Goal: Download file/media

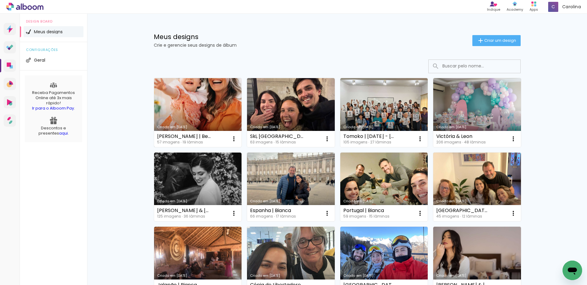
click at [190, 108] on link "Criado em [DATE]" at bounding box center [198, 112] width 88 height 69
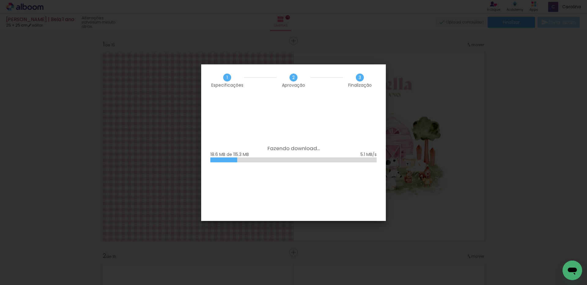
scroll to position [3053, 0]
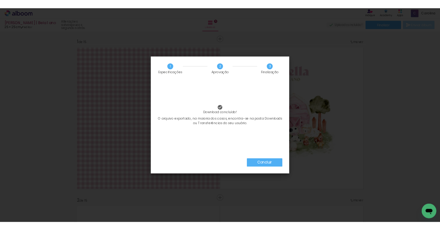
scroll to position [3053, 0]
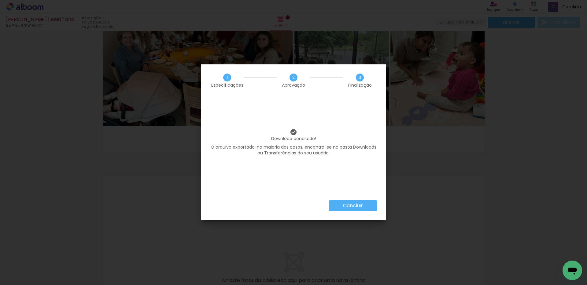
click at [366, 204] on paper-button "Concluir" at bounding box center [352, 205] width 47 height 11
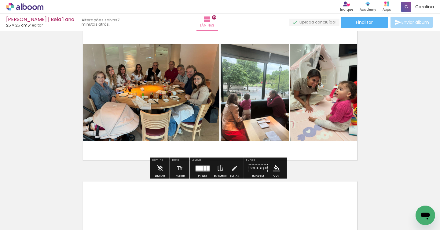
scroll to position [2248, 0]
